Goal: Answer question/provide support: Share knowledge or assist other users

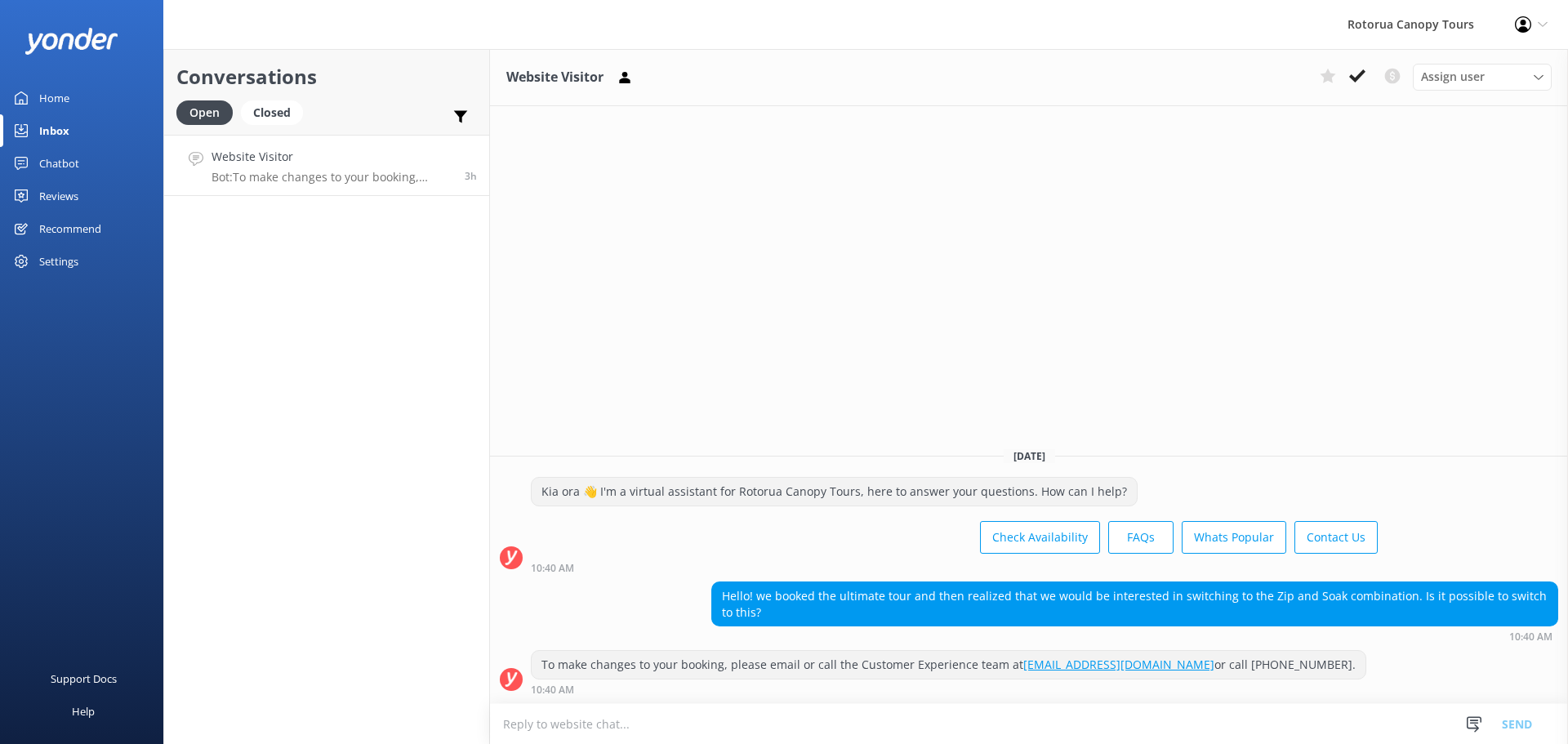
click at [288, 166] on div "Website Visitor Bot: To make changes to your booking, please email or call the …" at bounding box center [332, 165] width 241 height 35
click at [1360, 69] on icon at bounding box center [1357, 75] width 16 height 16
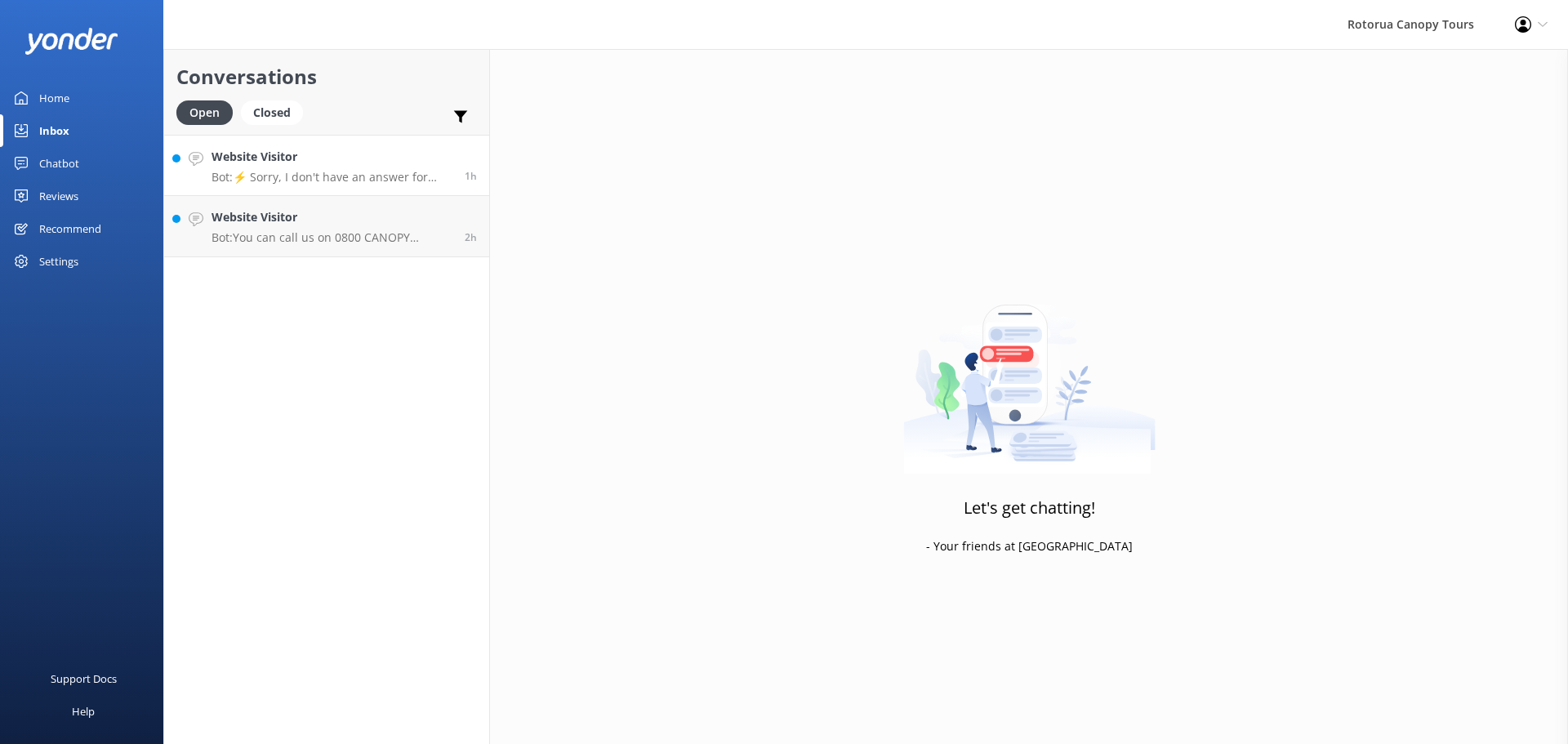
click at [301, 182] on p "Bot: ⚡ Sorry, I don't have an answer for that. Could you please try and rephras…" at bounding box center [332, 177] width 241 height 15
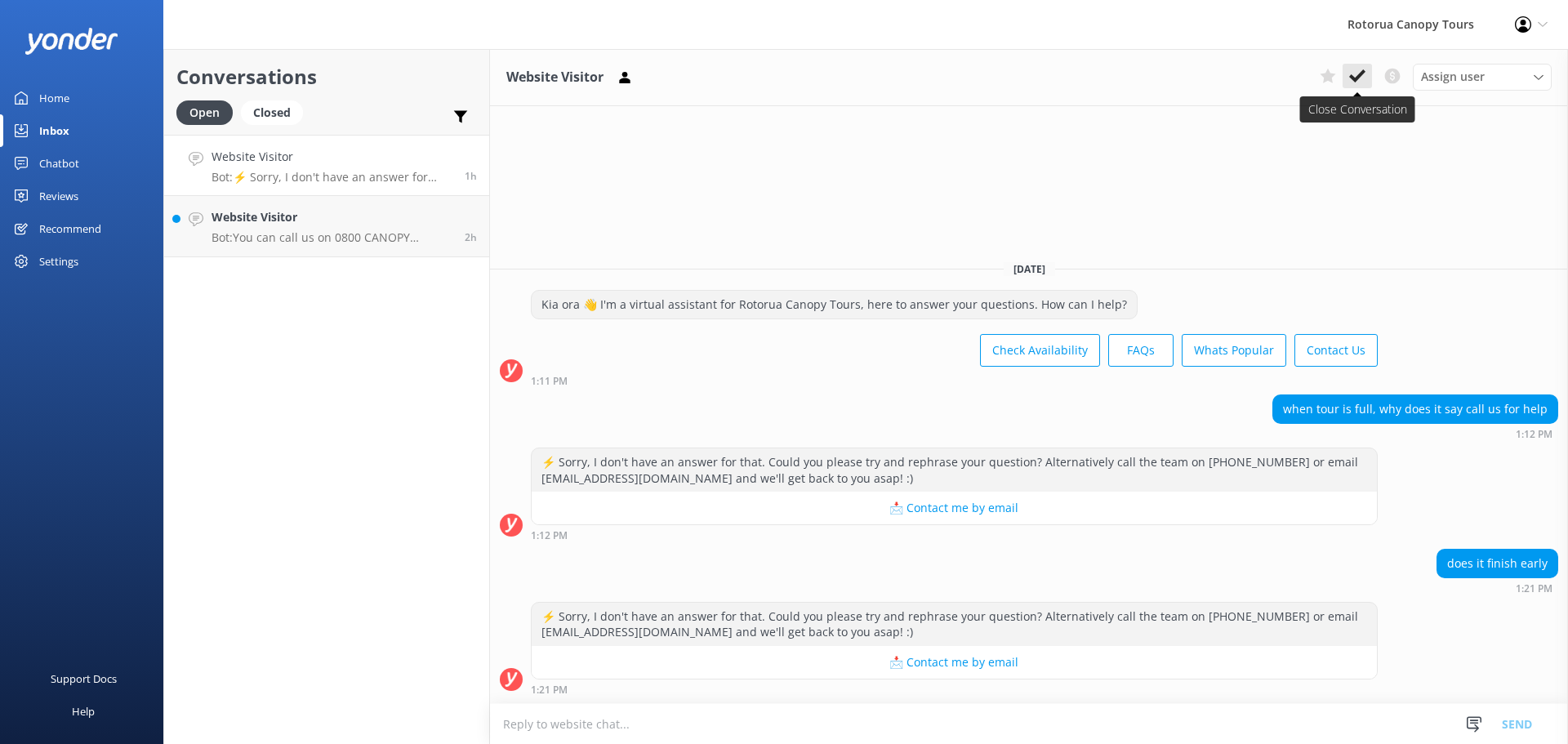
click at [1356, 72] on icon at bounding box center [1357, 75] width 16 height 16
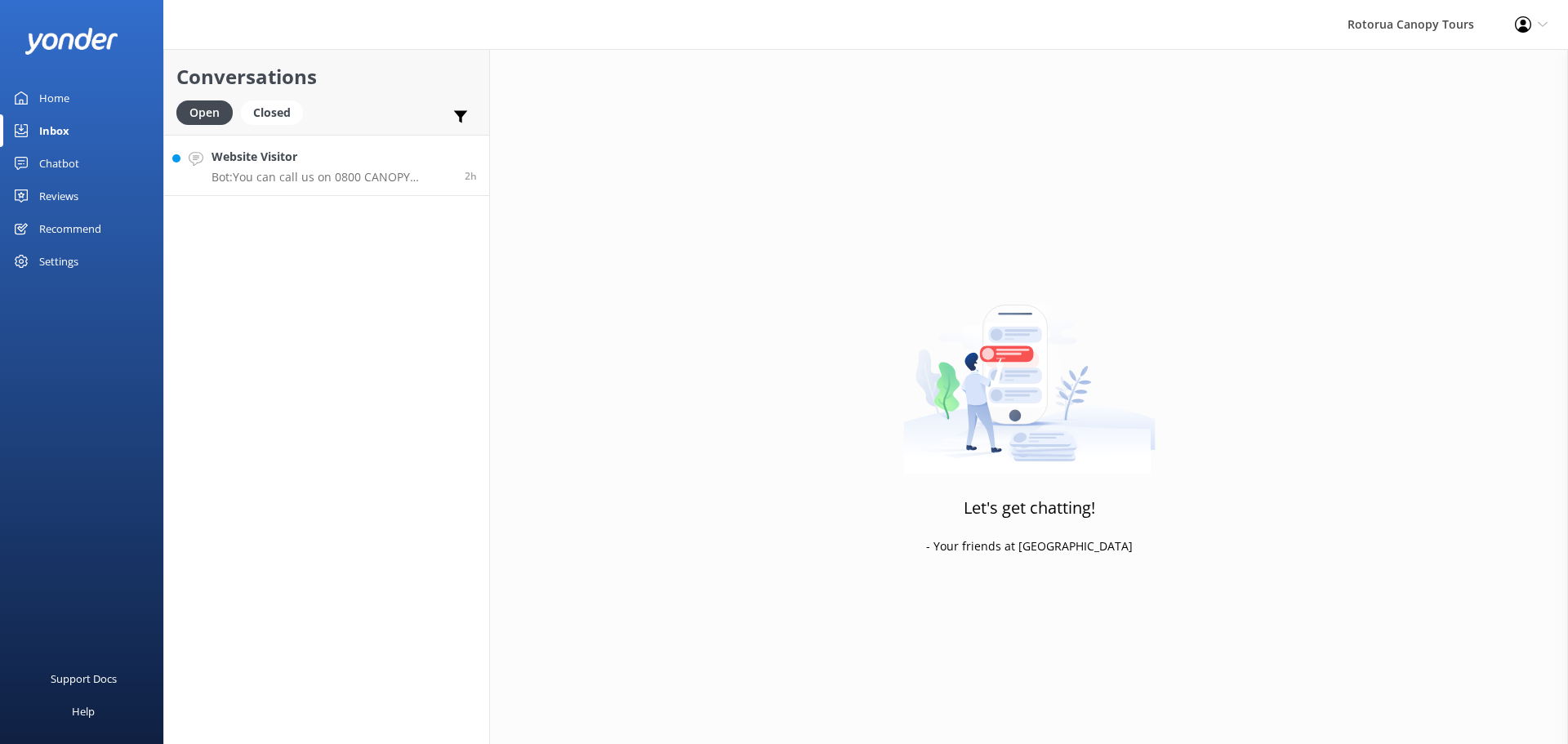
click at [314, 188] on link "Website Visitor Bot: You can call us on 0800 CANOPY (226679) Toll free (within …" at bounding box center [326, 165] width 325 height 61
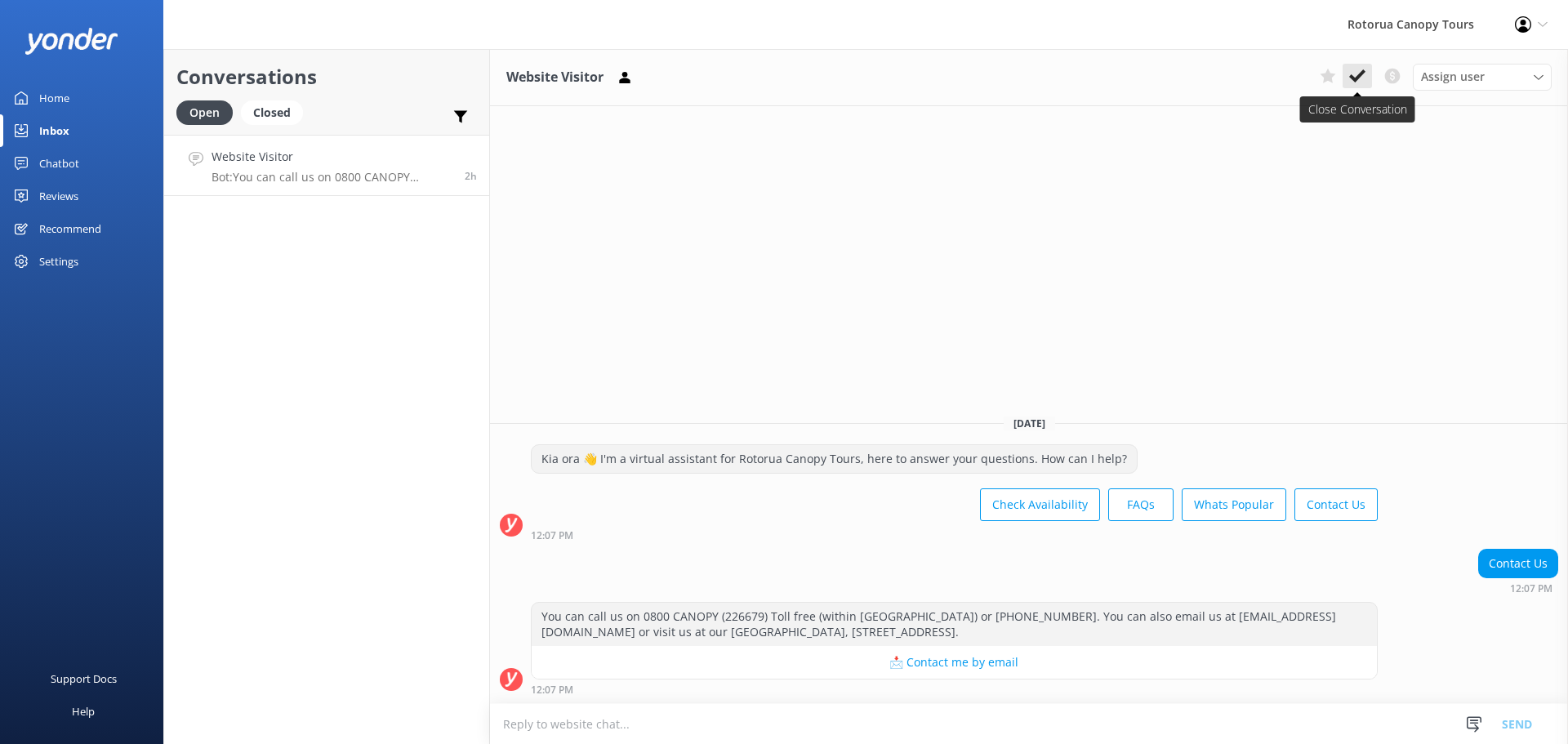
click at [1362, 74] on use at bounding box center [1357, 75] width 16 height 13
